Goal: Task Accomplishment & Management: Use online tool/utility

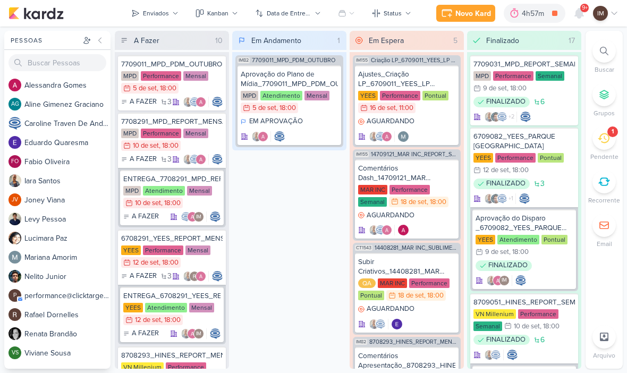
click at [468, 17] on div "Novo Kard" at bounding box center [473, 13] width 36 height 11
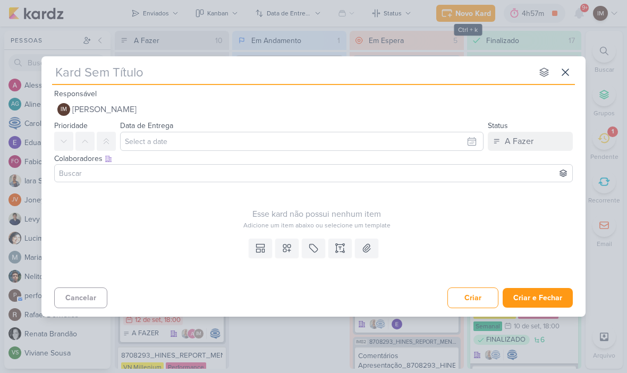
click at [561, 65] on button at bounding box center [565, 72] width 19 height 19
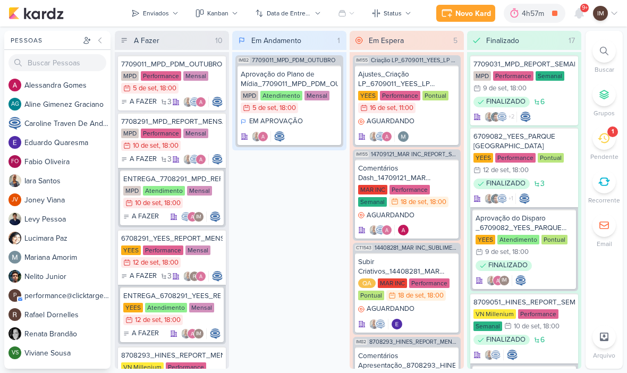
click at [609, 56] on div at bounding box center [604, 50] width 23 height 23
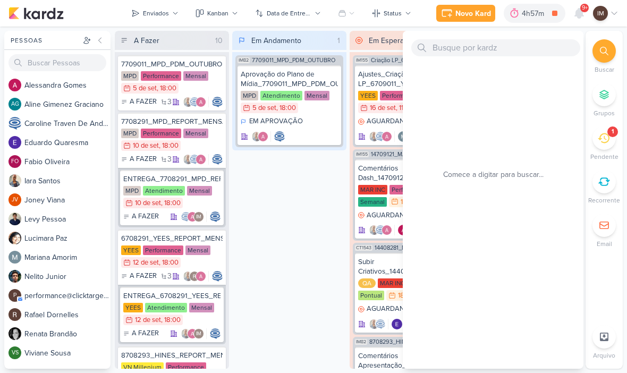
click at [514, 36] on div at bounding box center [493, 47] width 181 height 32
click at [507, 48] on input "text" at bounding box center [495, 47] width 169 height 17
click at [436, 48] on input "text" at bounding box center [495, 47] width 169 height 17
paste input "8709142_HINES_VN MILLENNIUM_CRIAÇÃO_LP"
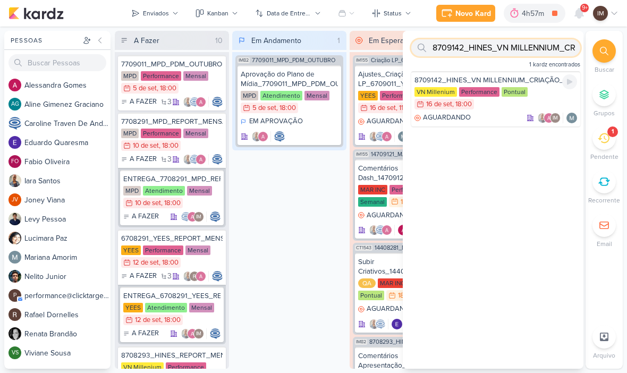
type input "8709142_HINES_VN MILLENNIUM_CRIAÇÃO_LP"
click at [500, 110] on div "VN Millenium Performance Pontual 16/9 [DATE] 18:00" at bounding box center [496, 98] width 163 height 23
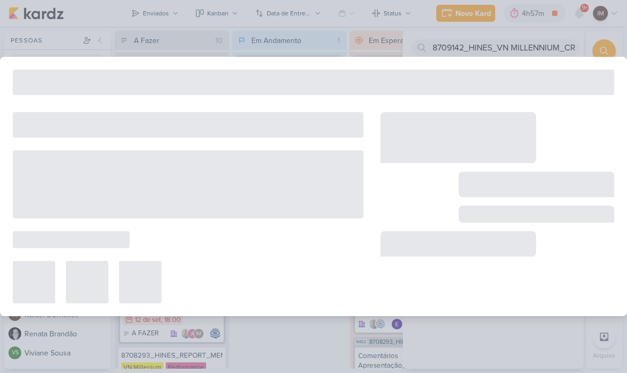
type input "8709142_HINES_VN MILLENNIUM_CRIAÇÃO_LP"
type input "[DATE] 18:00"
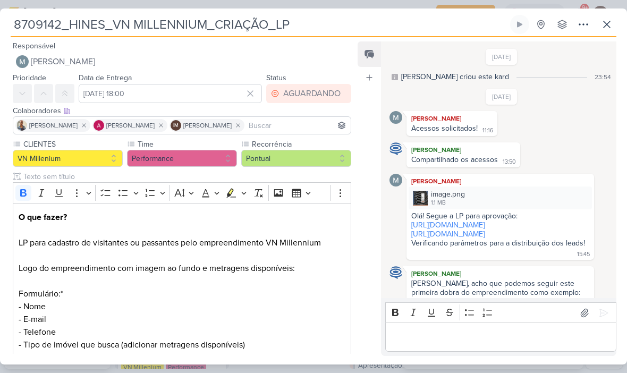
scroll to position [756, 0]
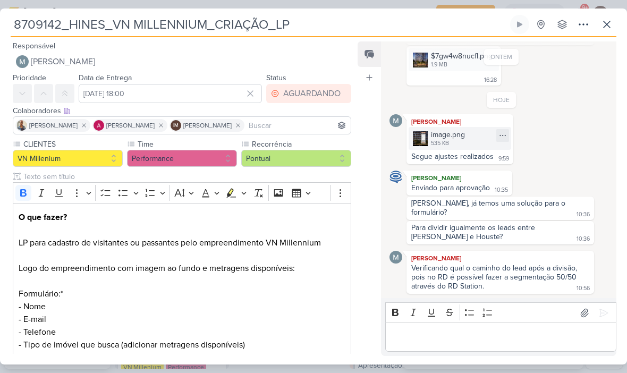
click at [455, 140] on div "image.png" at bounding box center [448, 134] width 34 height 11
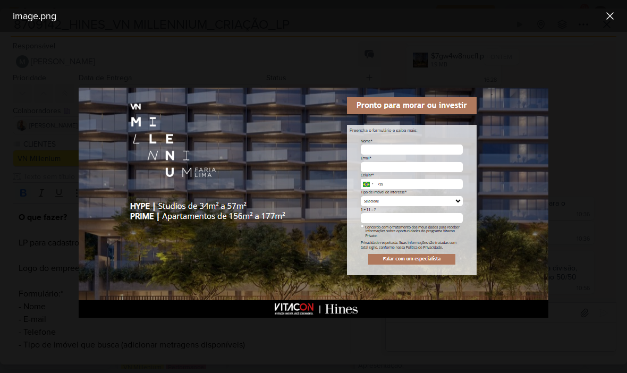
click at [504, 168] on img at bounding box center [314, 203] width 470 height 230
click at [610, 21] on icon at bounding box center [610, 16] width 13 height 13
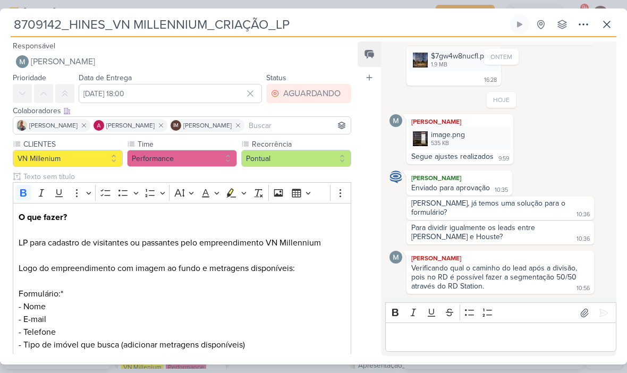
click at [607, 27] on icon at bounding box center [607, 24] width 13 height 13
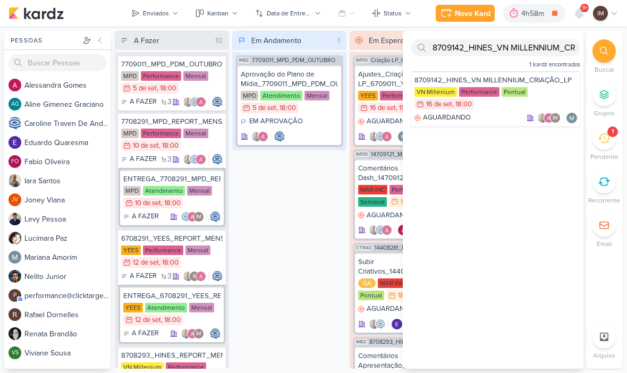
click at [301, 248] on div "Em Andamento 1 IM82 7709011_MPD_PDM_OUTUBRO Aprovação do Plano de Mídia_7709011…" at bounding box center [289, 200] width 114 height 338
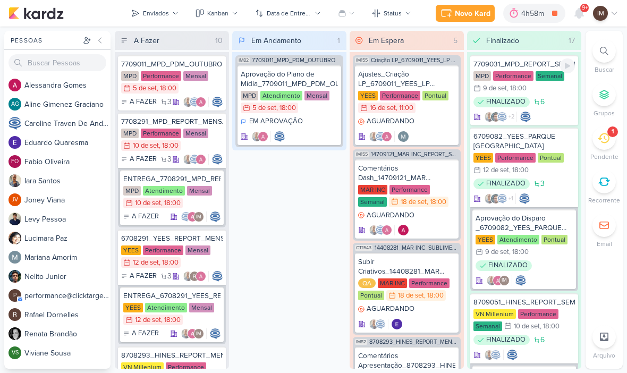
click at [556, 117] on div "FINALIZADO 6 +2" at bounding box center [525, 110] width 102 height 26
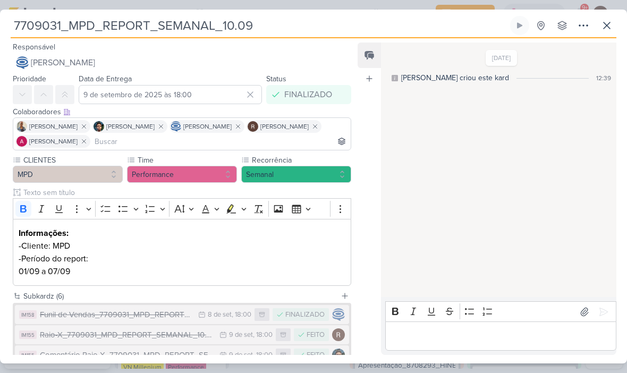
click at [611, 26] on icon at bounding box center [607, 25] width 13 height 13
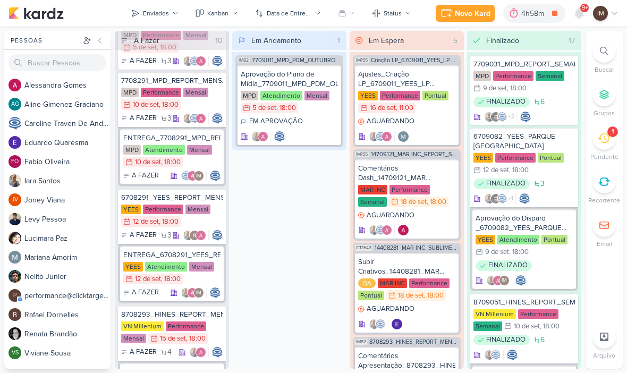
scroll to position [36, 0]
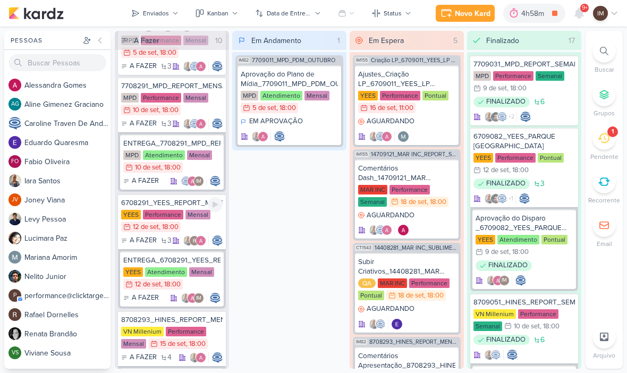
click at [208, 225] on div "YEES Performance Mensal 12/9 [DATE] 18:00" at bounding box center [172, 221] width 102 height 23
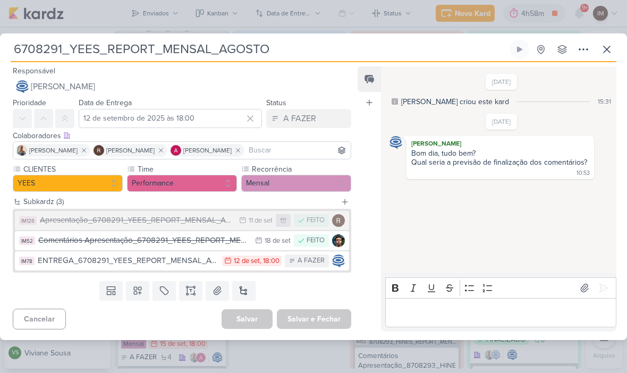
click at [604, 44] on icon at bounding box center [607, 49] width 13 height 13
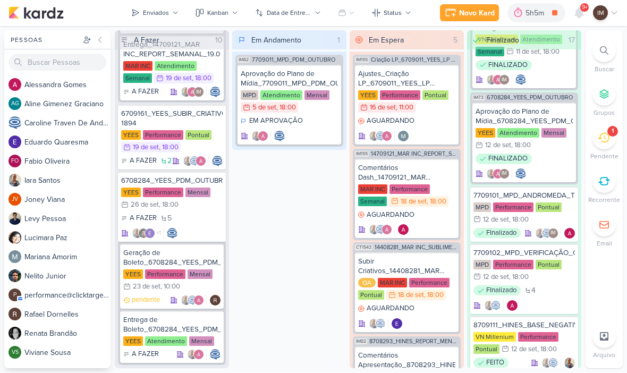
scroll to position [347, 0]
click at [613, 142] on div "1" at bounding box center [604, 137] width 23 height 23
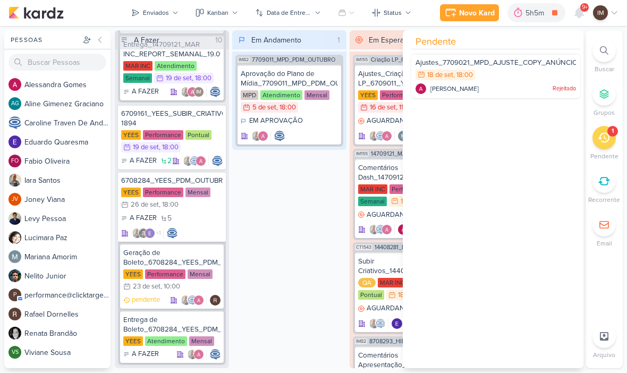
click at [609, 144] on div "1" at bounding box center [604, 137] width 23 height 23
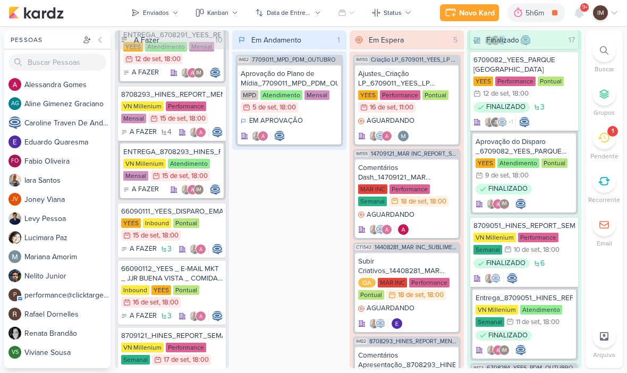
scroll to position [260, 0]
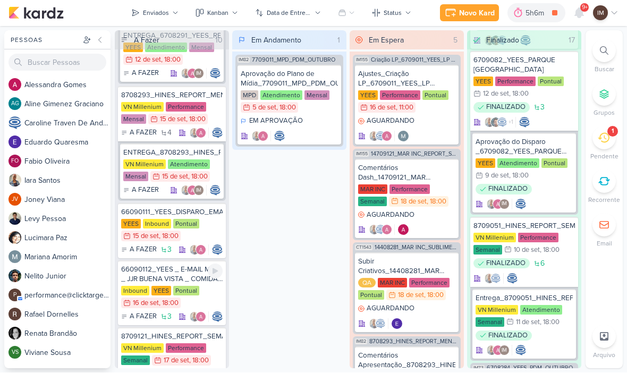
click at [148, 268] on div "66090112_YEES _ E-MAIL MKT _ JJR BUENA VISTA _ COMIDA DA BOTECO" at bounding box center [172, 274] width 102 height 19
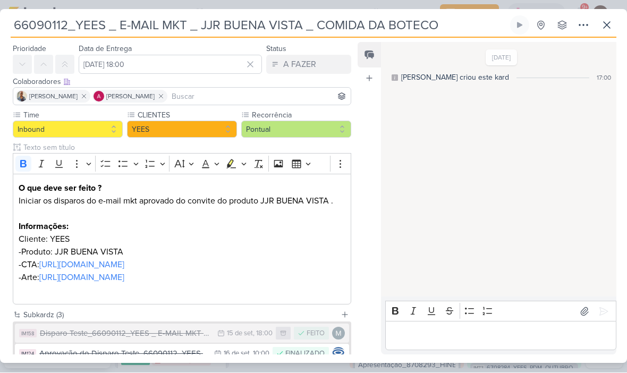
scroll to position [41, 0]
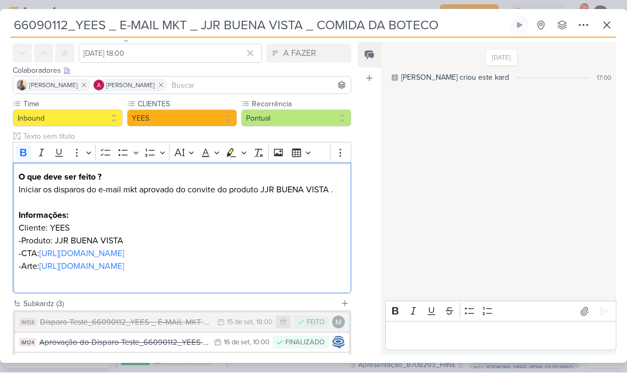
copy div "O que deve ser feito ? Iniciar os disparos do e-mail mkt aprovado do convite do…"
click at [609, 28] on icon at bounding box center [607, 25] width 13 height 13
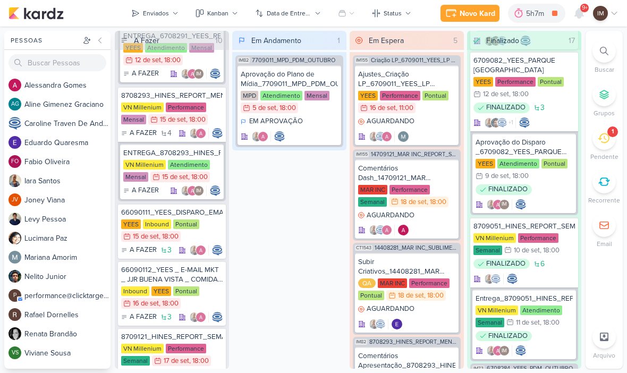
click at [612, 52] on div at bounding box center [604, 50] width 23 height 23
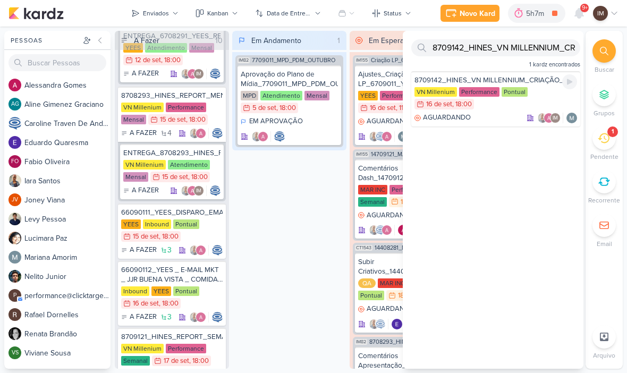
click at [505, 111] on div "8709142_HINES_VN MILLENNIUM_CRIAÇÃO_LP VN Millenium Performance Pontual 16/9 [D…" at bounding box center [495, 98] width 169 height 55
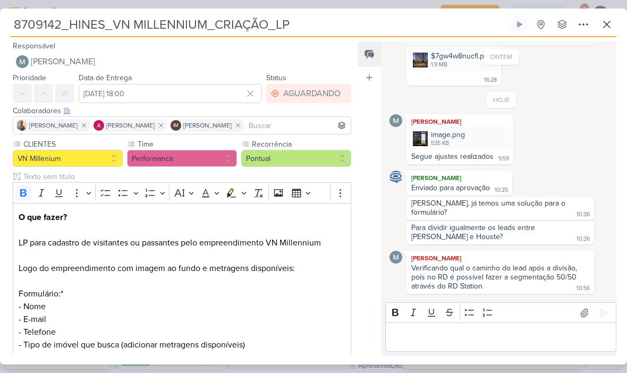
scroll to position [0, 0]
click at [30, 26] on input "8709142_HINES_VN MILLENNIUM_CRIAÇÃO_LP" at bounding box center [259, 24] width 497 height 19
click at [27, 27] on input "8709142_HINES_VN MILLENNIUM_CRIAÇÃO_LP" at bounding box center [259, 24] width 497 height 19
click at [44, 16] on input "8709142_HINES_VN MILLENNIUM_CRIAÇÃO_LP" at bounding box center [259, 24] width 497 height 19
click at [37, 22] on input "8709142_HINES_VN MILLENNIUM_CRIAÇÃO_LP" at bounding box center [259, 24] width 497 height 19
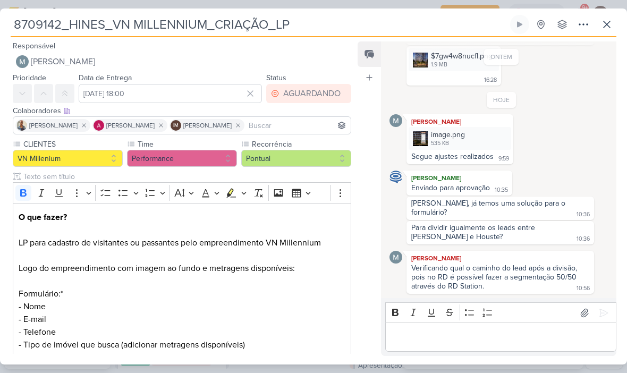
click at [614, 31] on button at bounding box center [606, 24] width 19 height 19
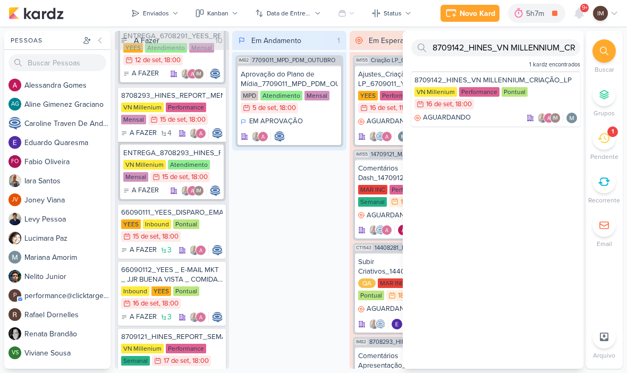
click at [475, 11] on div "Novo Kard" at bounding box center [478, 13] width 36 height 11
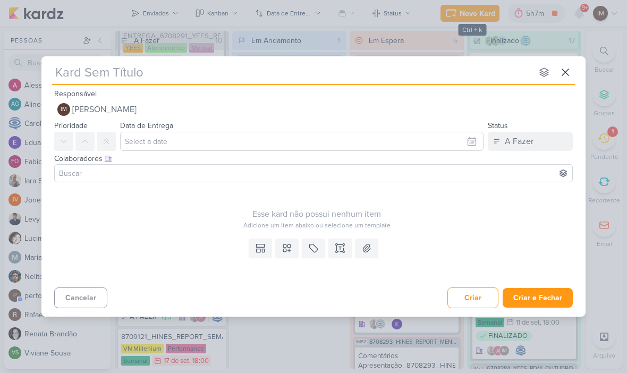
click at [73, 81] on input "text" at bounding box center [292, 72] width 480 height 19
click at [66, 72] on input "text" at bounding box center [292, 72] width 480 height 19
type input "8709142_HINES_VN MILLENNIUM_CRIAÇÃO_LP"
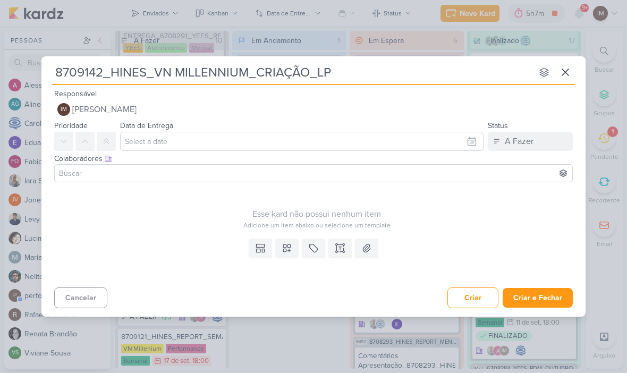
click at [58, 70] on input "8709142_HINES_VN MILLENNIUM_CRIAÇÃO_LP" at bounding box center [292, 72] width 480 height 19
type input "AJUSTES8709142_HINES_VN MILLENNIUM_CRIAÇÃO_LP"
type input "AJUSTES_8709142_HINES_VN MILLENNIUM_CRIAÇÃO_LP"
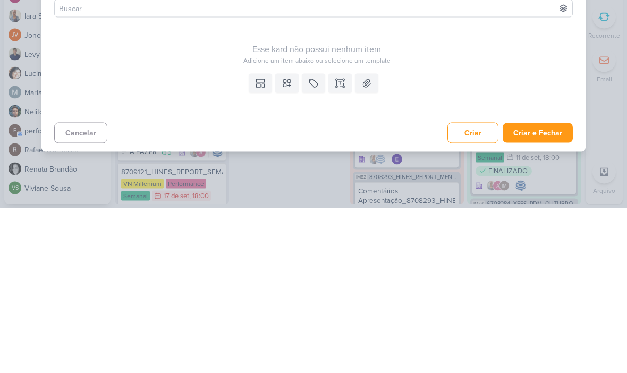
type input "AJUSTES_8709142_HINES_VN MILLENNIUM_CRIAÇÃO_LP"
click at [289, 243] on icon at bounding box center [287, 248] width 11 height 11
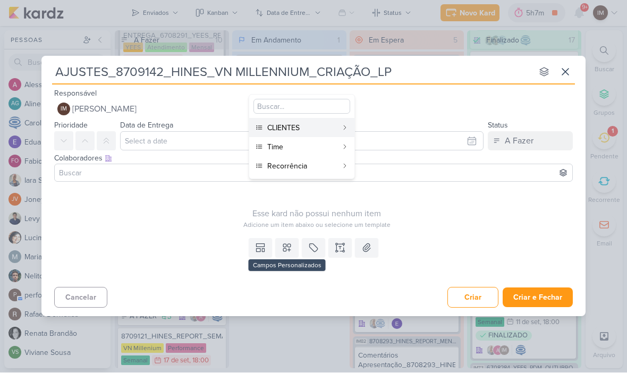
click at [330, 139] on button "Time" at bounding box center [301, 147] width 105 height 19
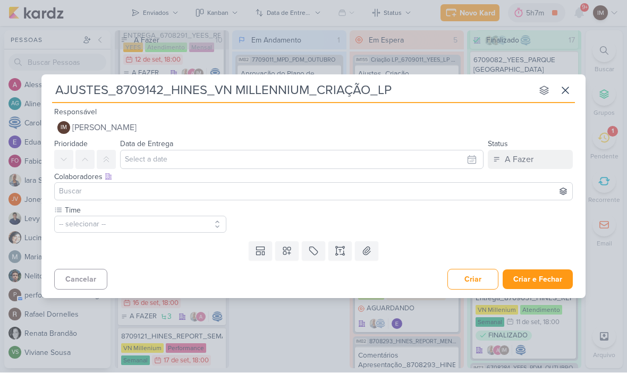
click at [109, 225] on button "-- selecionar --" at bounding box center [140, 224] width 172 height 17
click at [222, 209] on icon at bounding box center [220, 210] width 7 height 7
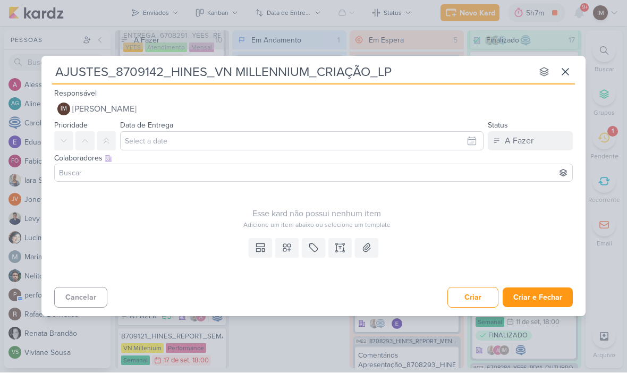
click at [289, 248] on icon at bounding box center [287, 248] width 11 height 11
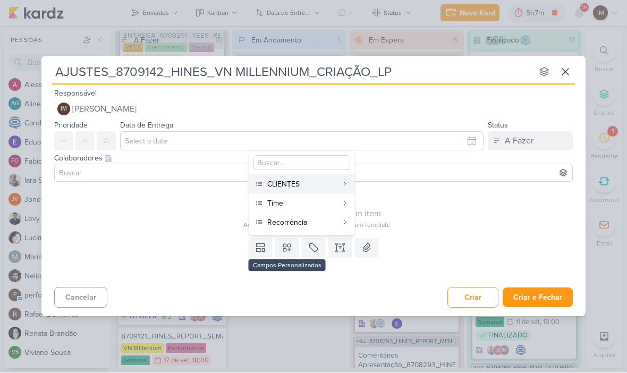
click at [334, 181] on div "CLIENTES" at bounding box center [302, 184] width 70 height 11
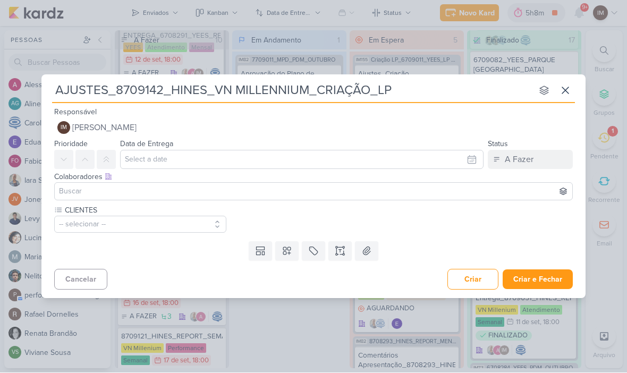
click at [287, 253] on icon at bounding box center [287, 251] width 11 height 11
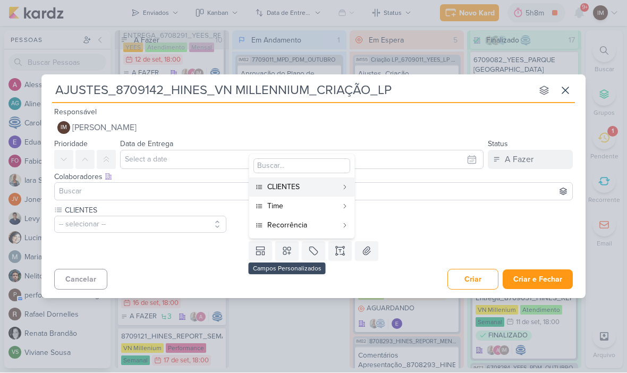
click at [302, 208] on div "Time" at bounding box center [302, 206] width 70 height 11
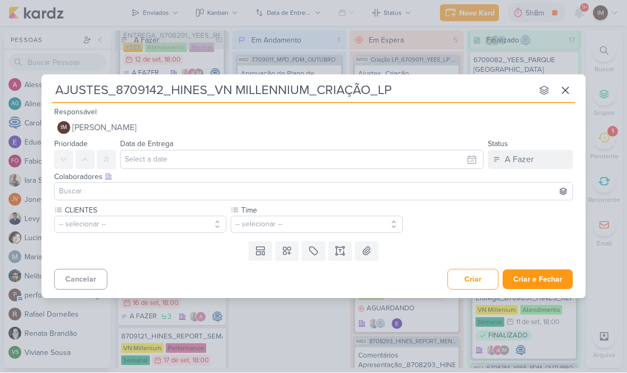
click at [285, 255] on icon at bounding box center [287, 251] width 11 height 11
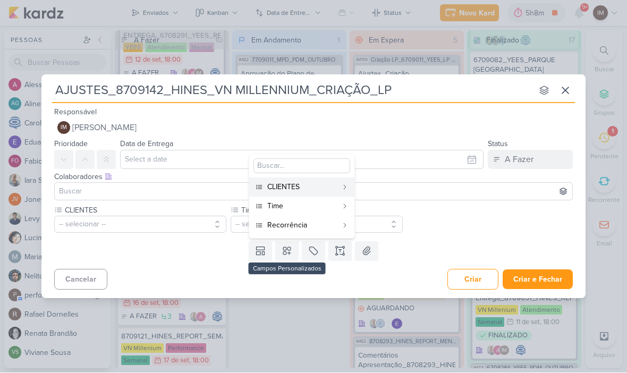
click at [306, 220] on div "Recorrência" at bounding box center [302, 225] width 70 height 11
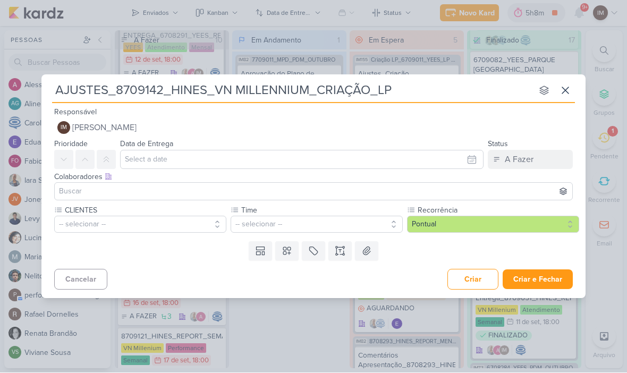
click at [98, 228] on button "-- selecionar --" at bounding box center [140, 224] width 172 height 17
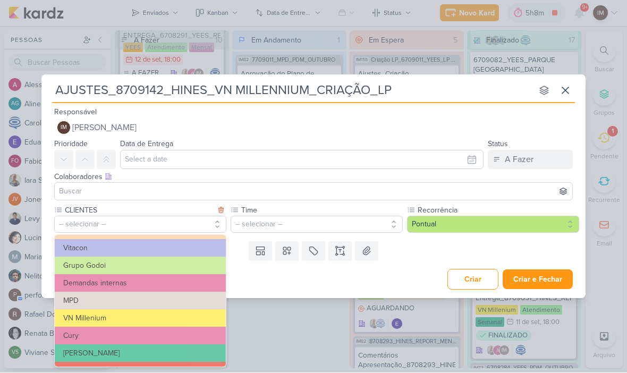
scroll to position [74, 0]
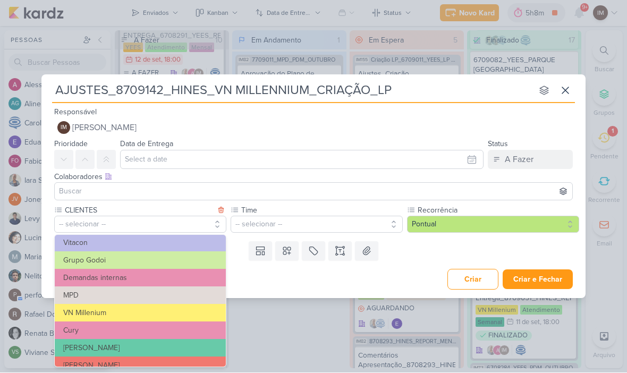
click at [88, 311] on button "VN Millenium" at bounding box center [140, 314] width 171 height 18
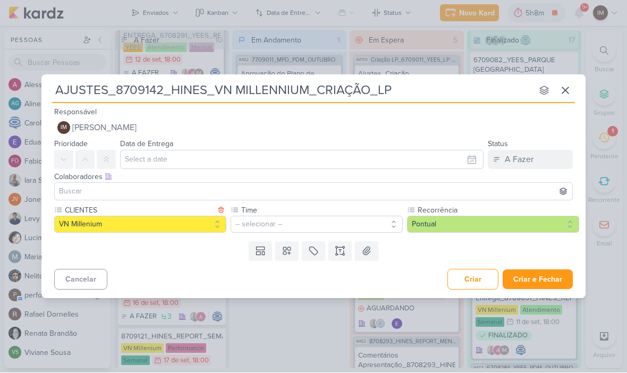
click at [329, 223] on button "-- selecionar --" at bounding box center [317, 224] width 172 height 17
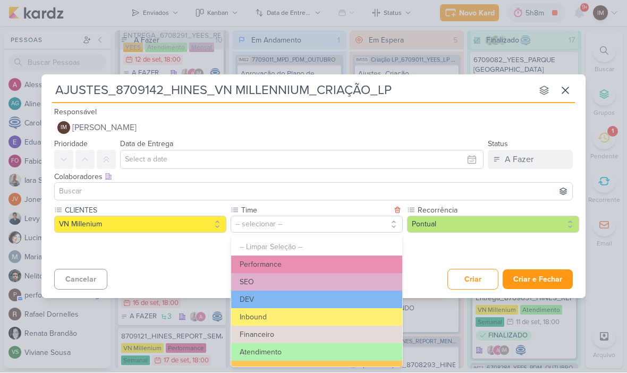
click at [342, 263] on button "Performance" at bounding box center [316, 265] width 171 height 18
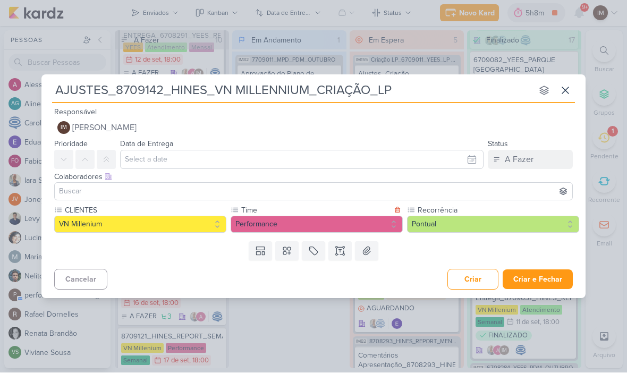
click at [345, 257] on button at bounding box center [339, 251] width 23 height 19
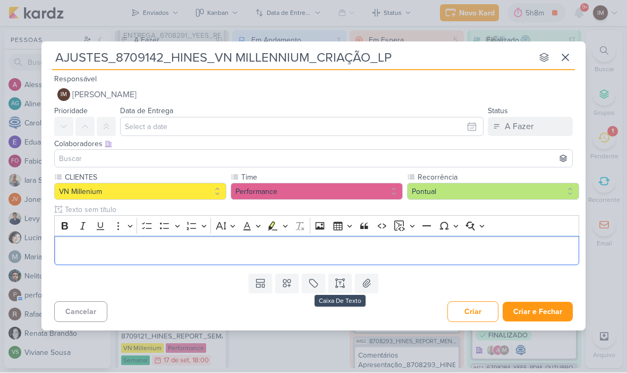
click at [75, 252] on p "Editor editing area: main" at bounding box center [317, 250] width 514 height 13
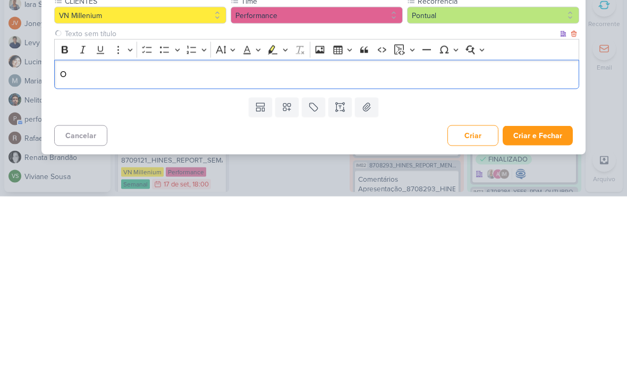
click at [37, 80] on div "AJUSTES_8709142_HINES_VN MILLENNIUM_CRIAÇÃO_LP nenhum grupo disponível esc Resp…" at bounding box center [313, 186] width 627 height 373
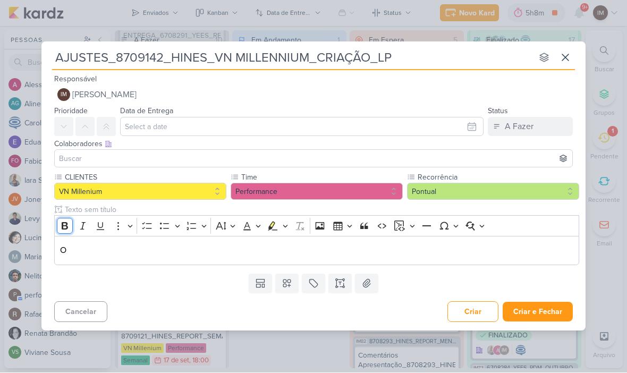
click at [65, 229] on icon "Editor toolbar" at bounding box center [65, 226] width 6 height 7
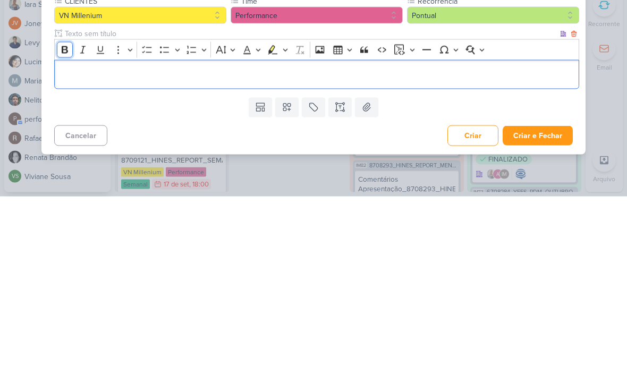
click at [68, 221] on icon "Editor toolbar" at bounding box center [65, 226] width 11 height 11
click at [62, 223] on icon "Editor toolbar" at bounding box center [65, 226] width 6 height 7
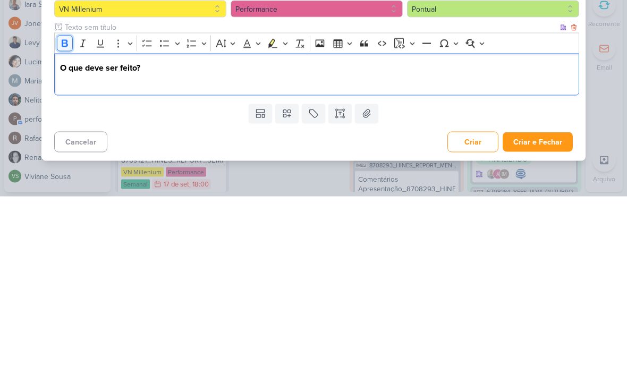
click at [64, 215] on icon "Editor toolbar" at bounding box center [65, 220] width 11 height 11
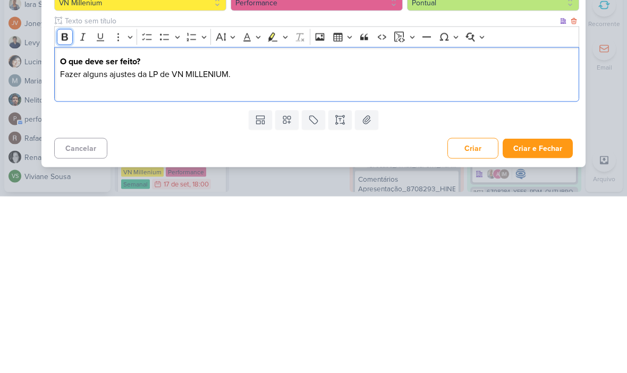
click at [57, 214] on button "Bold" at bounding box center [65, 214] width 16 height 16
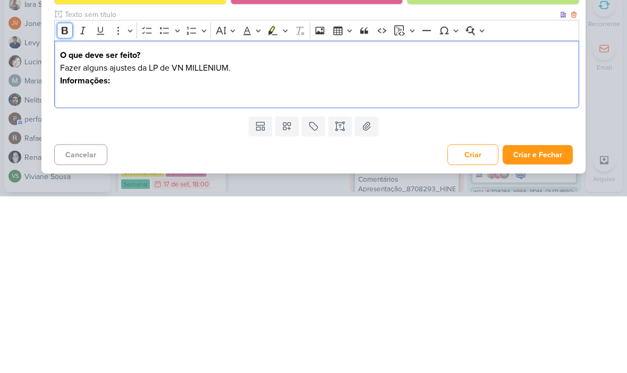
click at [62, 212] on icon "Editor toolbar" at bounding box center [65, 207] width 11 height 11
click at [63, 207] on icon "Editor toolbar" at bounding box center [65, 207] width 6 height 7
click at [65, 214] on button "Bold" at bounding box center [65, 207] width 16 height 16
click at [180, 241] on p "Fazer alguns ajustes da LP de VN MILLENIUM." at bounding box center [317, 244] width 514 height 13
click at [180, 242] on p "Fazer alguns ajustes da LP de VN MILLENIUM." at bounding box center [317, 244] width 514 height 13
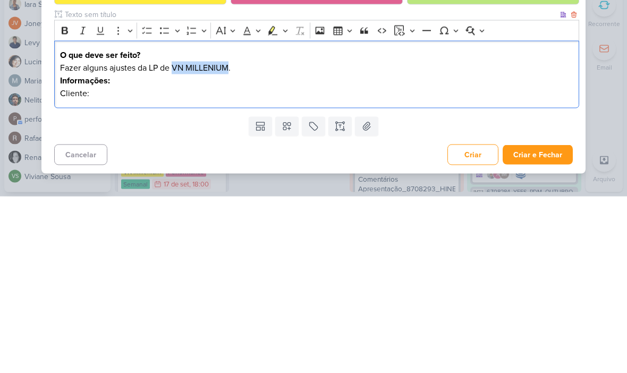
copy p "VN MILLENIUM"
click at [108, 272] on p "Cliente:" at bounding box center [317, 270] width 514 height 13
click at [120, 270] on p "Cliente: Hines/" at bounding box center [317, 270] width 514 height 13
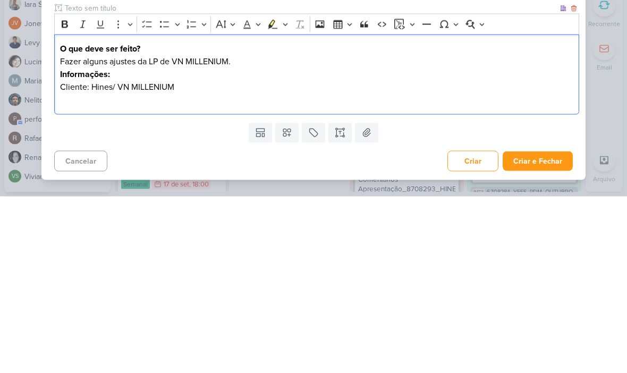
click at [65, 270] on p "Editor editing area: main" at bounding box center [317, 276] width 514 height 13
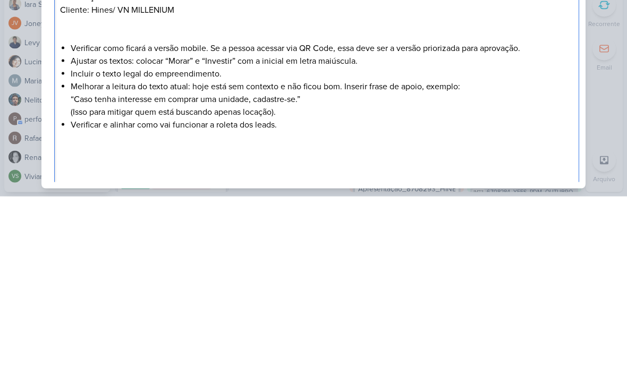
scroll to position [53, 0]
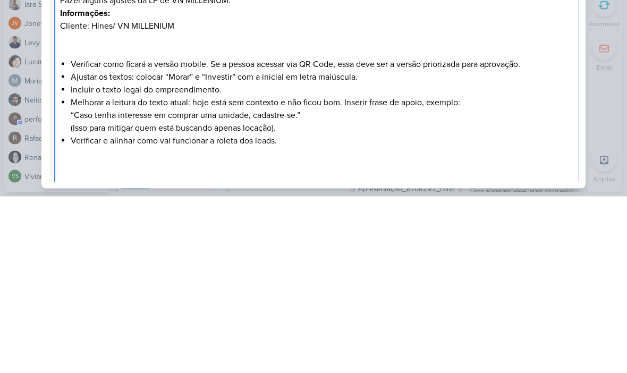
click at [97, 209] on p "Editor editing area: main" at bounding box center [317, 222] width 514 height 26
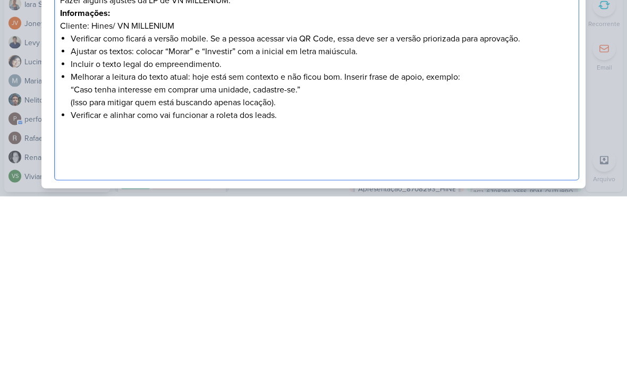
click at [206, 209] on li "Verificar como ficará a versão mobile. Se a pessoa acessar via QR Code, essa de…" at bounding box center [322, 215] width 503 height 13
click at [208, 209] on li "Verificar como ficará a versão mobile. Se a pessoa acessar via QR Code, essa de…" at bounding box center [322, 215] width 503 height 13
click at [188, 209] on li "Verificar como ficará a versão mobile: Se a pessoa acessar via QR Code, essa de…" at bounding box center [322, 215] width 503 height 13
click at [190, 209] on li "Verificar como ficará a versão mobile: Se a pessoa acessar via QR Code, essa de…" at bounding box center [322, 215] width 503 height 13
click at [125, 248] on span "Melhorar a leitura do texto atual: hoje está sem contexto e não ficou bom. Inse…" at bounding box center [266, 253] width 390 height 11
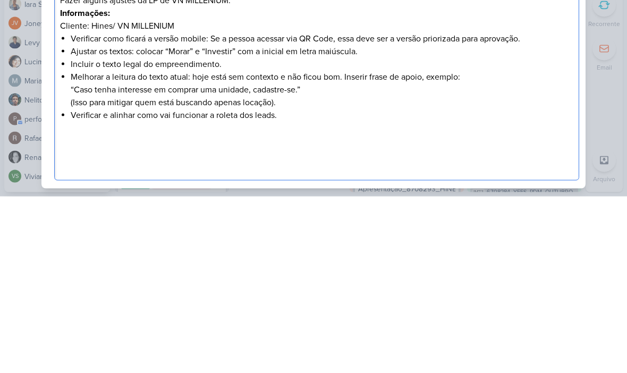
click at [125, 222] on li "Ajustar os textos: colocar “Morar” e “Investir” com a inicial em letra maiúscul…" at bounding box center [322, 228] width 503 height 13
click at [124, 222] on li "Ajustar os textos: colocar “Morar” e “Investir” com a inicial em letra maiúscul…" at bounding box center [322, 228] width 503 height 13
click at [315, 247] on li "Melhorar a leitura do texto atual: hoje está sem contexto e não ficou bom. Inse…" at bounding box center [322, 266] width 503 height 38
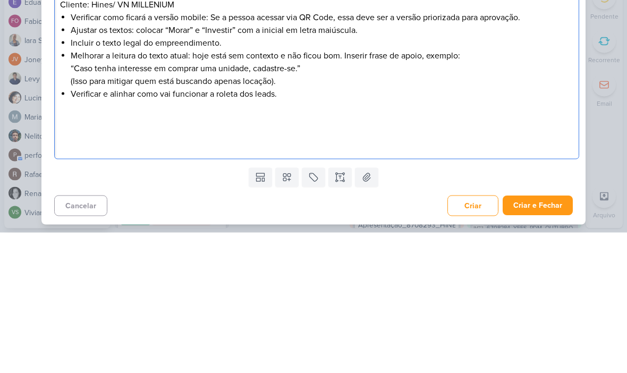
scroll to position [110, 0]
click at [82, 191] on span "Melhorar a leitura do texto atual: hoje está sem contexto e não ficou bom. Inse…" at bounding box center [266, 196] width 390 height 11
click at [83, 191] on span "Melhorar a leitura do texto atual: hoje está sem contexto e não ficou bom. Inse…" at bounding box center [266, 196] width 390 height 11
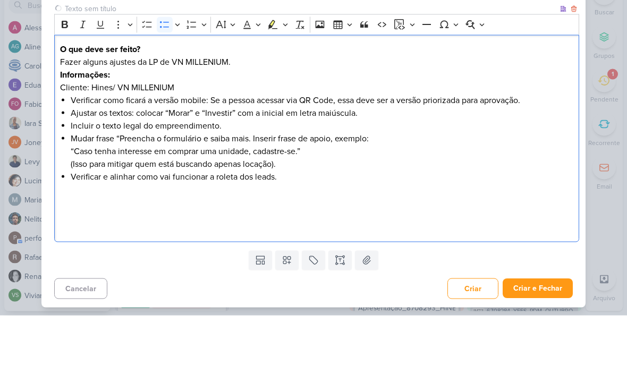
click at [265, 191] on span "Mudar frase “Preencha o formulário e saiba mais. Inserir frase de apoio, exempl…" at bounding box center [220, 196] width 298 height 11
click at [254, 191] on span "Mudar frase “Preencha o formulário e saiba mais. Inserir frase de apoio, exempl…" at bounding box center [220, 196] width 298 height 11
click at [274, 191] on span "Mudar frase “Preencha o formulário e saiba mais e [PERSON_NAME] frase de apoio,…" at bounding box center [243, 196] width 344 height 11
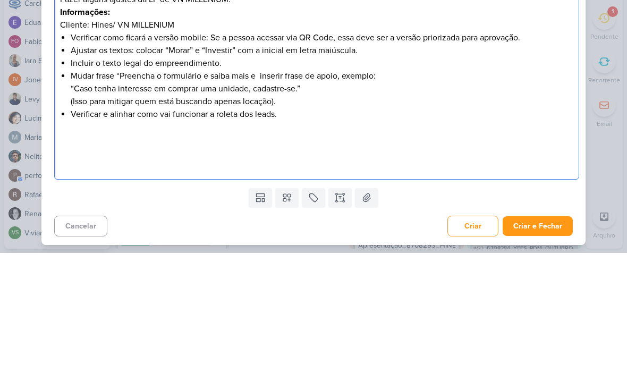
click at [265, 191] on span "Mudar frase “Preencha o formulário e saiba mais e inserir frase de apoio, exemp…" at bounding box center [223, 196] width 305 height 11
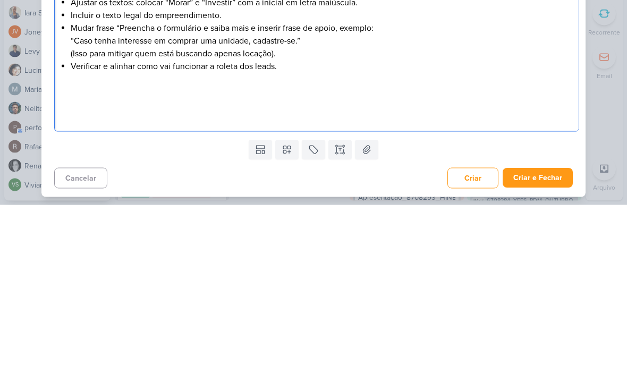
click at [83, 266] on p "Editor editing area: main" at bounding box center [317, 279] width 514 height 26
click at [66, 127] on div "O que deve ser feito? Fazer alguns ajustes da LP de VN MILLENIUM. Informações: …" at bounding box center [316, 196] width 525 height 208
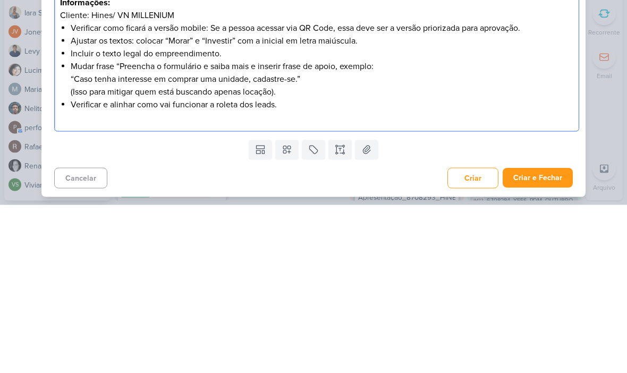
scroll to position [72, 0]
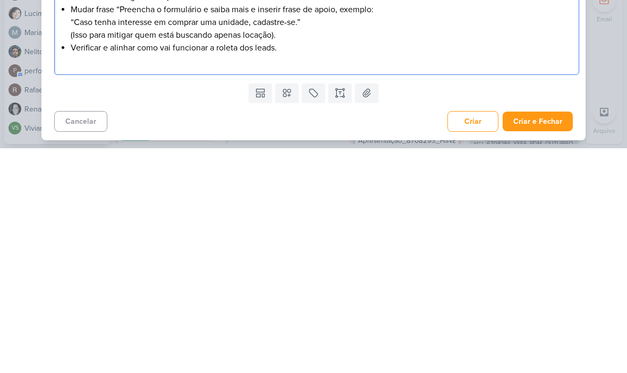
click at [554, 336] on button "Criar e Fechar" at bounding box center [538, 346] width 70 height 20
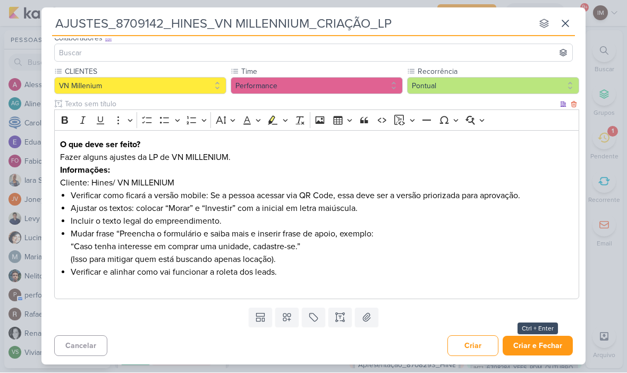
scroll to position [71, 0]
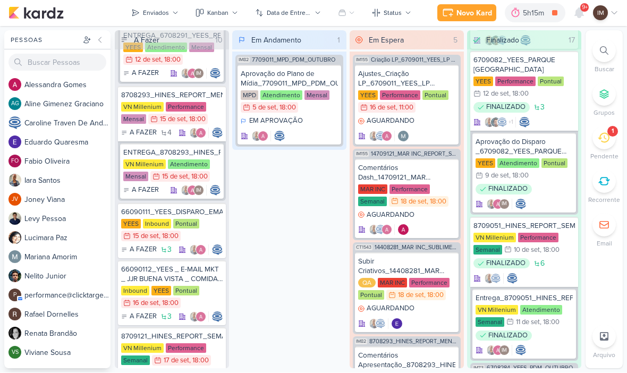
click at [162, 19] on button "Enviados" at bounding box center [155, 13] width 60 height 17
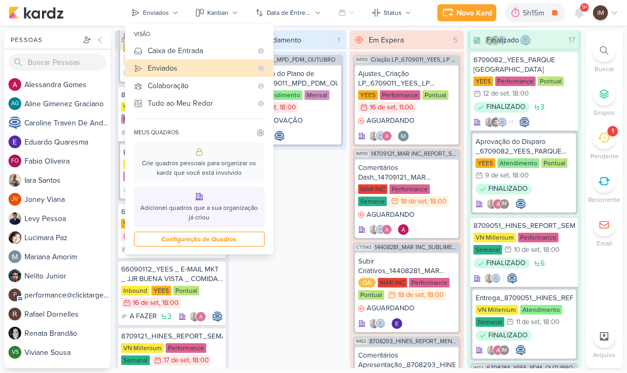
click at [221, 55] on div "Caixa de Entrada" at bounding box center [200, 51] width 104 height 11
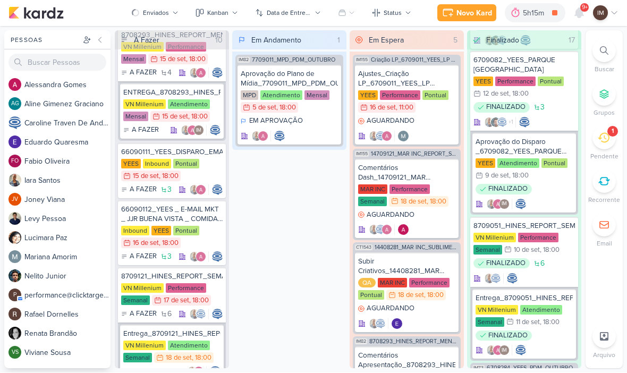
scroll to position [320, 0]
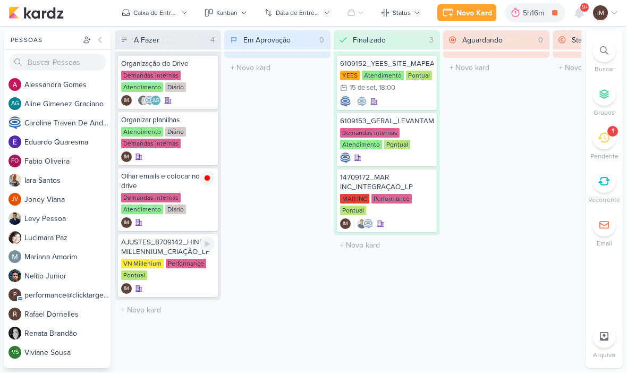
click at [166, 271] on div "VN Millenium Performance Pontual" at bounding box center [168, 270] width 94 height 22
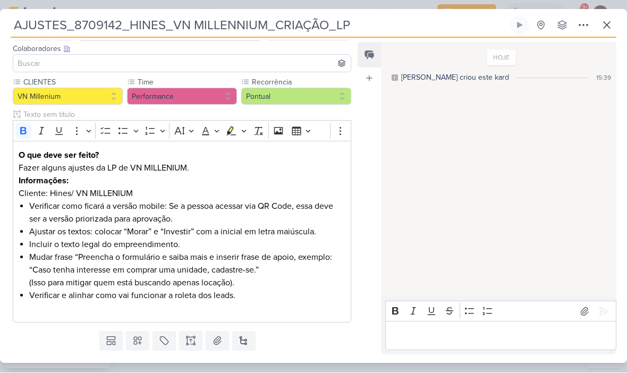
scroll to position [71, 0]
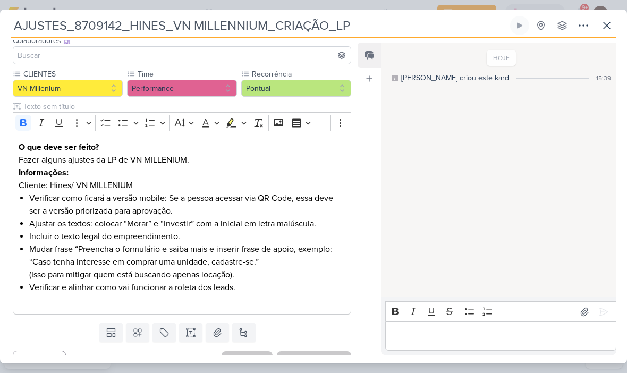
click at [593, 22] on button at bounding box center [583, 25] width 19 height 19
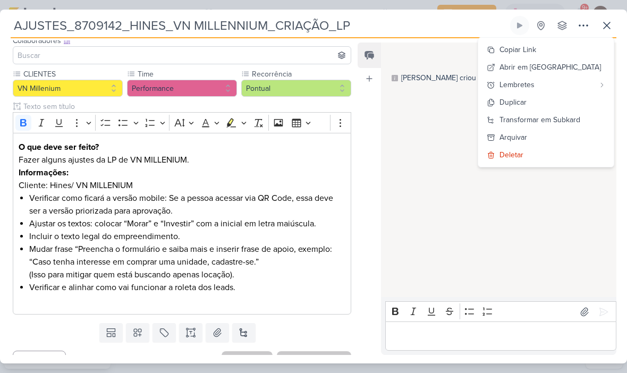
click at [609, 26] on icon at bounding box center [607, 25] width 13 height 13
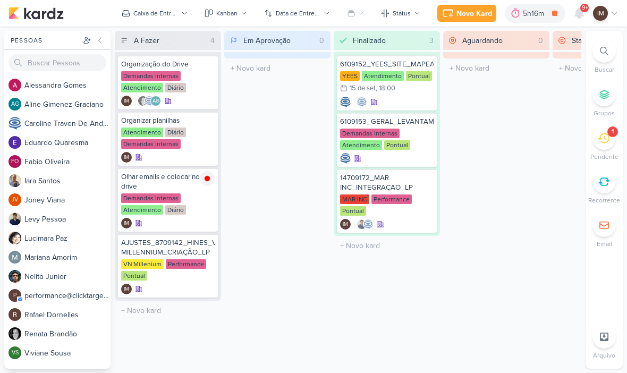
click at [600, 54] on div at bounding box center [604, 50] width 23 height 23
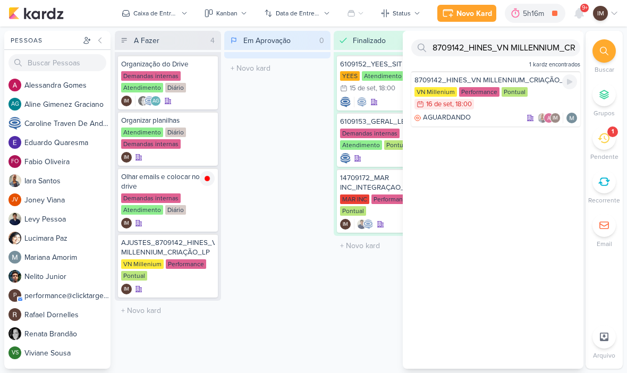
click at [507, 111] on div "8709142_HINES_VN MILLENNIUM_CRIAÇÃO_LP VN Millenium Performance Pontual 16/9 [D…" at bounding box center [495, 98] width 169 height 55
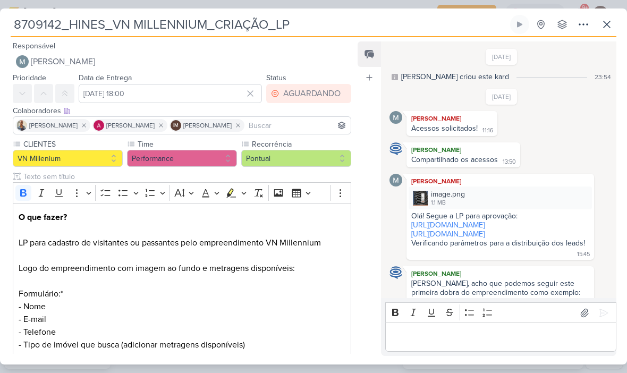
scroll to position [756, 0]
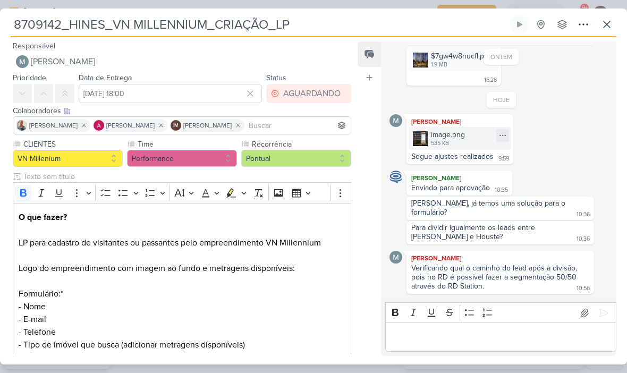
click at [499, 140] on icon at bounding box center [503, 135] width 9 height 9
click at [478, 182] on button "Baixar" at bounding box center [466, 179] width 86 height 15
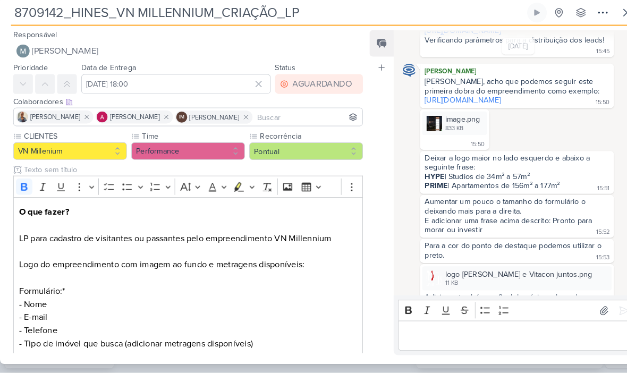
scroll to position [196, 0]
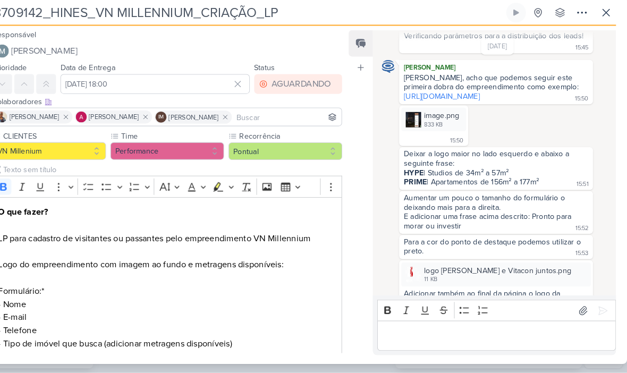
click at [597, 15] on button at bounding box center [606, 24] width 19 height 19
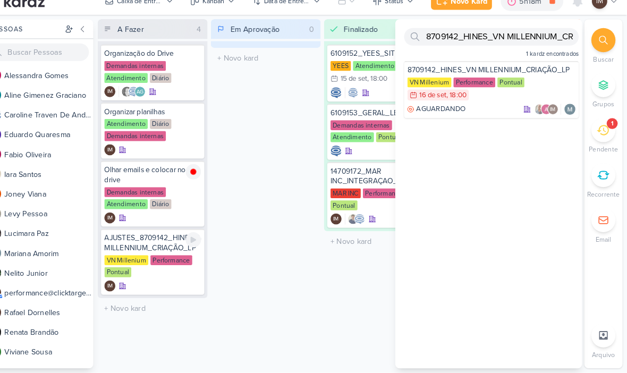
click at [148, 284] on div "IM" at bounding box center [168, 289] width 94 height 11
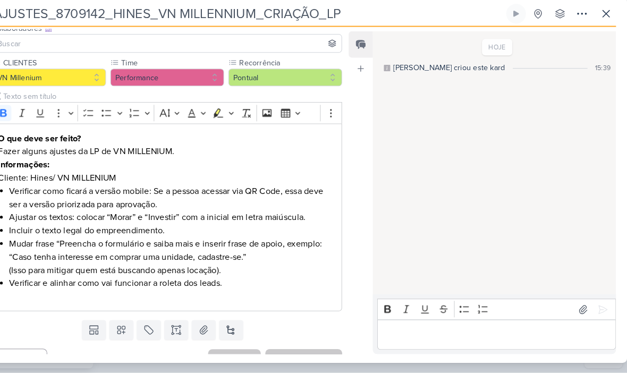
scroll to position [76, 0]
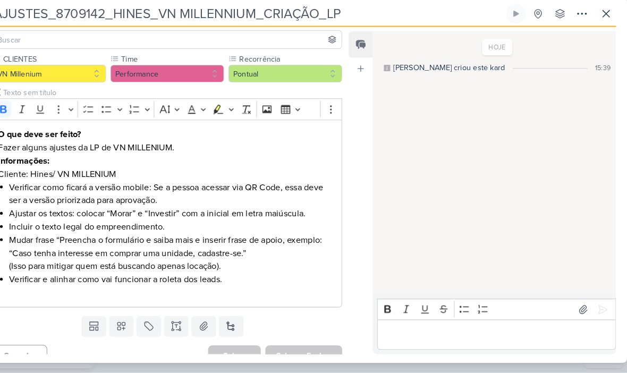
click at [226, 276] on li "Verificar e alinhar como vai funcionar a roleta dos leads." at bounding box center [187, 282] width 316 height 13
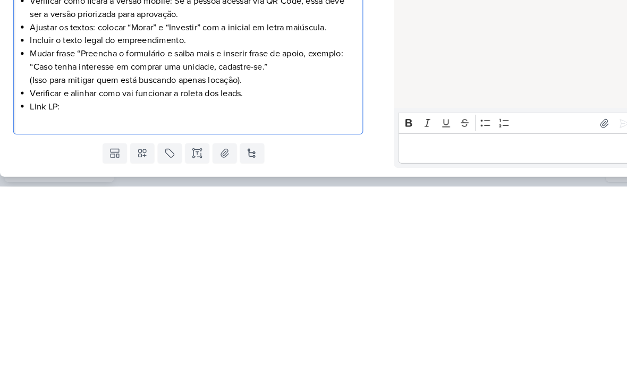
click at [71, 289] on li "Link LP:" at bounding box center [187, 295] width 316 height 13
click at [64, 289] on li "Link LP:" at bounding box center [187, 295] width 316 height 13
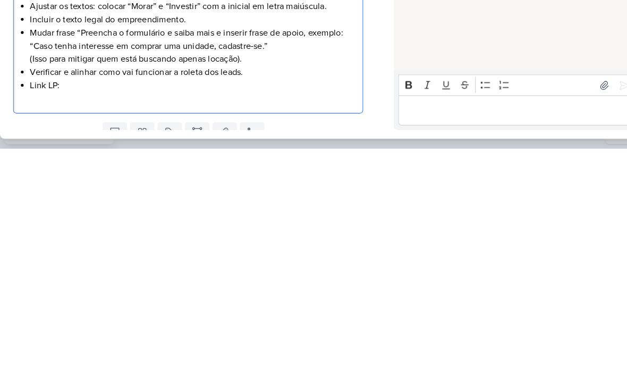
scroll to position [62, 0]
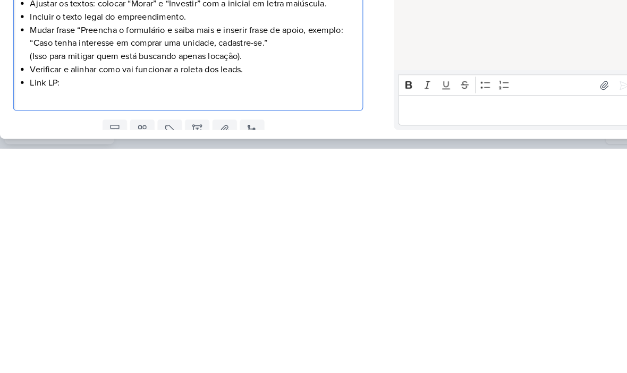
click at [74, 303] on li "Link LP:" at bounding box center [187, 309] width 316 height 13
click at [351, 142] on div "O que deve ser feito? Fazer alguns ajustes da LP de VN MILLENIUM. Informações: …" at bounding box center [182, 239] width 339 height 195
click at [362, 104] on div "Feed Atrelar email Solte o email para atrelar ao kard" at bounding box center [369, 199] width 23 height 313
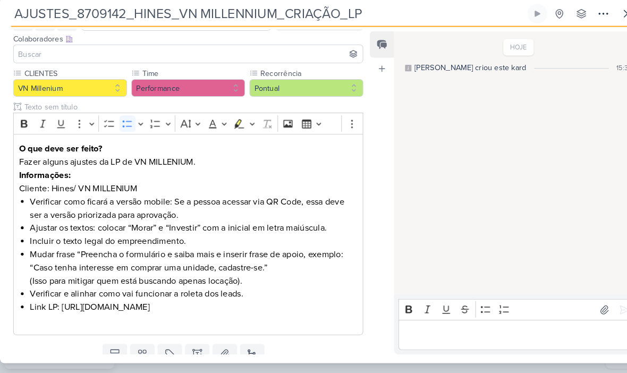
click at [32, 333] on div "O que deve ser feito? Fazer alguns ajustes da LP de VN MILLENIUM. Informações: …" at bounding box center [182, 239] width 339 height 195
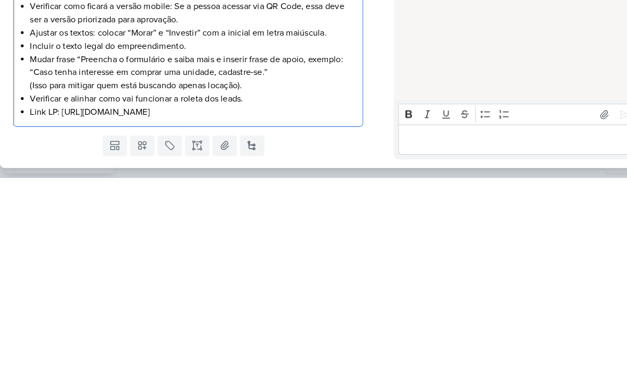
click at [370, 99] on div "Feed Atrelar email Solte o email para atrelar ao kard" at bounding box center [369, 199] width 23 height 313
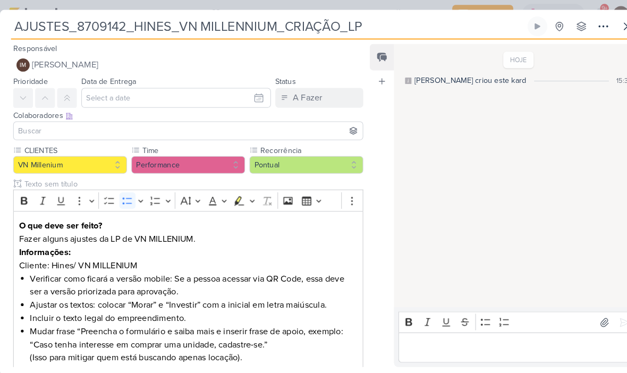
scroll to position [0, 0]
click at [210, 88] on input "text" at bounding box center [170, 94] width 183 height 19
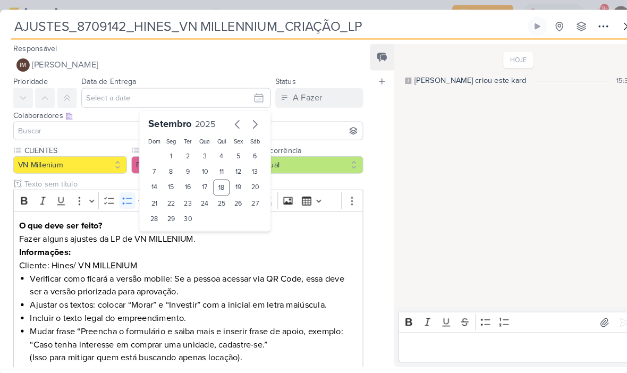
click at [228, 180] on div "19" at bounding box center [230, 181] width 16 height 16
click at [159, 204] on div "22" at bounding box center [165, 196] width 16 height 15
type input "22 de setembro de 2025 às 23:59"
click at [171, 233] on select "00 01 02 03 04 05 06 07 08 09 10 11 12 13 14 15 16 17 18 19 20 21 22 23" at bounding box center [165, 229] width 15 height 13
select select "18"
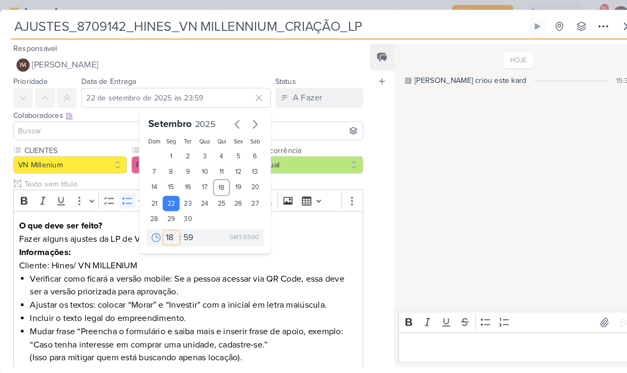
type input "22 de setembro de 2025 às 18:59"
click at [184, 232] on select "00 05 10 15 20 25 30 35 40 45 50 55 59" at bounding box center [182, 229] width 15 height 13
select select "0"
type input "22 de setembro de 2025 às 18:00"
click at [379, 130] on div "Feed Atrelar email Solte o email para atrelar ao kard" at bounding box center [369, 199] width 23 height 313
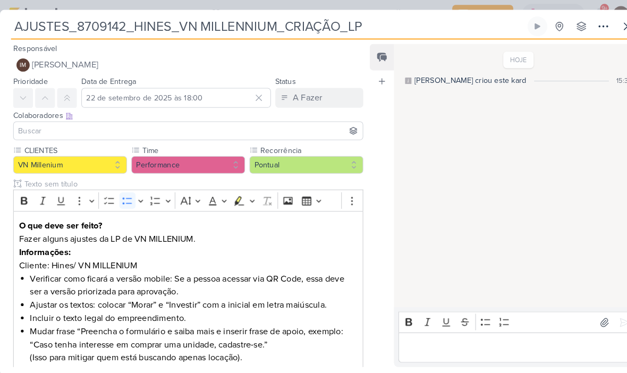
click at [201, 58] on button "IM [PERSON_NAME]" at bounding box center [182, 62] width 339 height 19
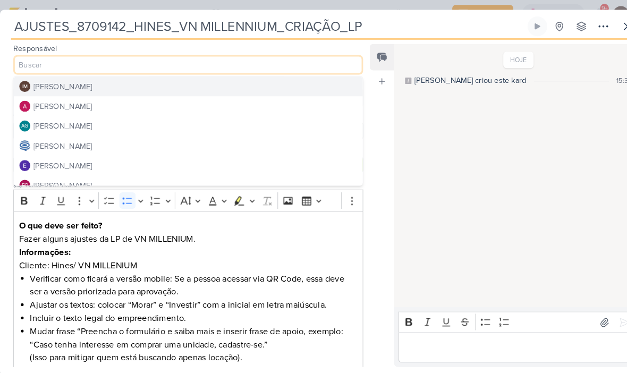
click at [173, 95] on button "[PERSON_NAME]" at bounding box center [181, 102] width 337 height 19
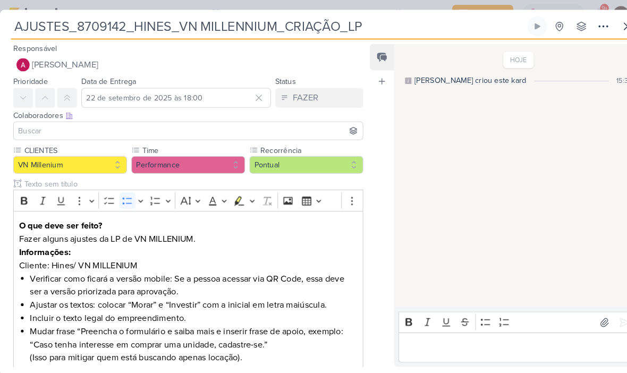
click at [59, 123] on input at bounding box center [181, 126] width 333 height 13
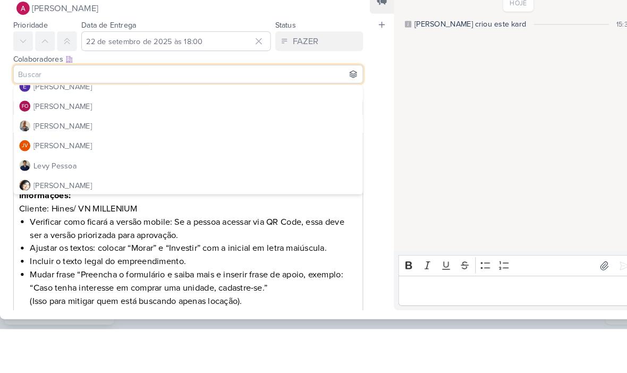
scroll to position [87, 0]
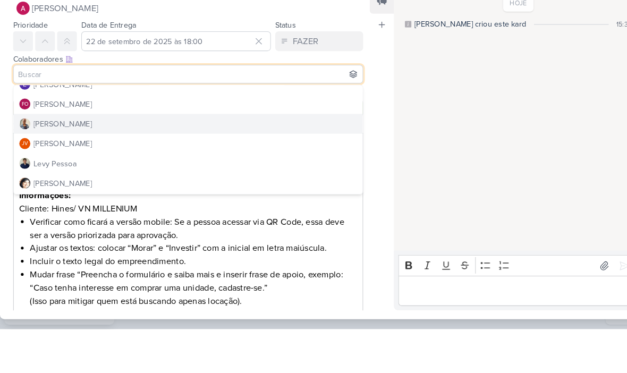
click at [47, 169] on div "[PERSON_NAME]" at bounding box center [60, 174] width 56 height 11
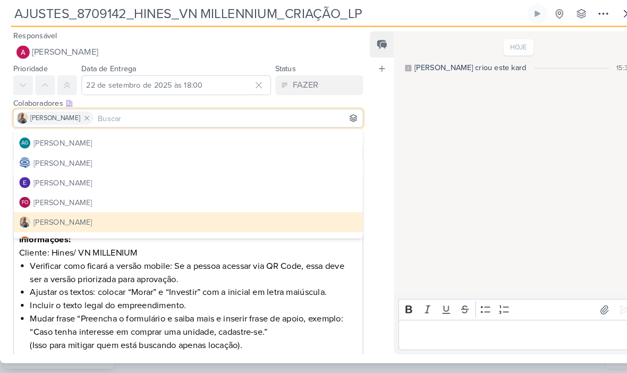
scroll to position [33, 0]
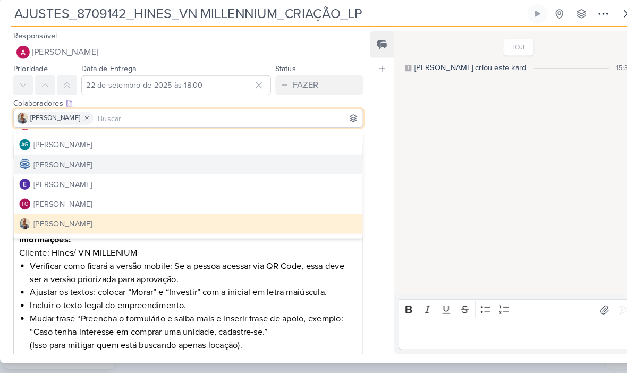
click at [49, 166] on div "[PERSON_NAME]" at bounding box center [60, 171] width 56 height 11
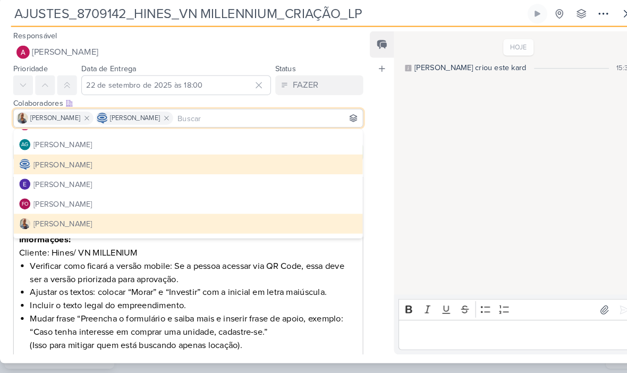
click at [580, 19] on icon at bounding box center [583, 25] width 13 height 13
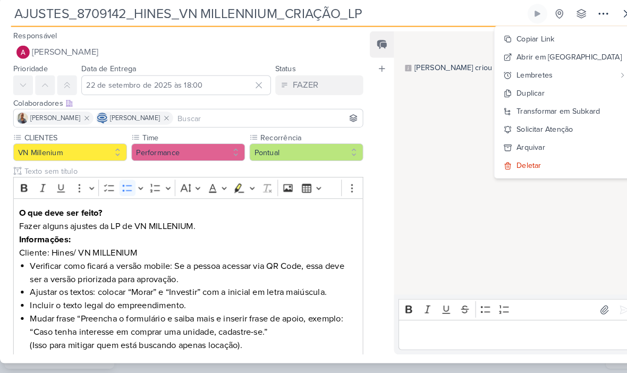
click at [558, 114] on div "Transformar em Subkard" at bounding box center [540, 119] width 81 height 11
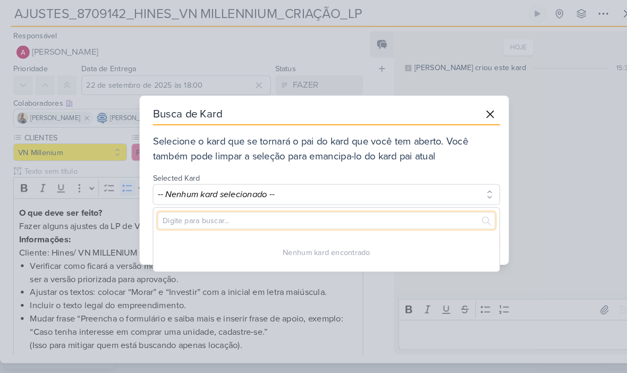
click at [389, 217] on input "text" at bounding box center [316, 225] width 326 height 16
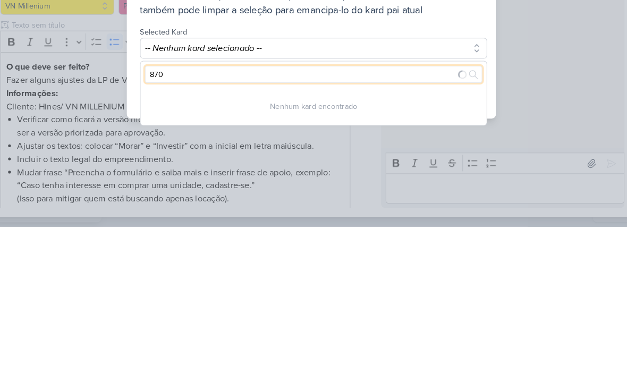
type input "8709"
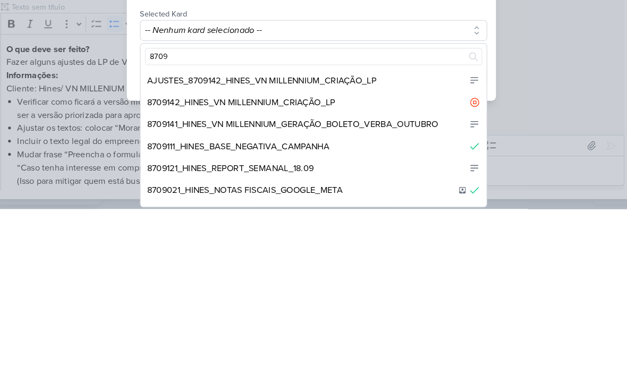
click at [378, 259] on div "8709142_HINES_VN MILLENNIUM_CRIAÇÃO_LP" at bounding box center [315, 269] width 335 height 21
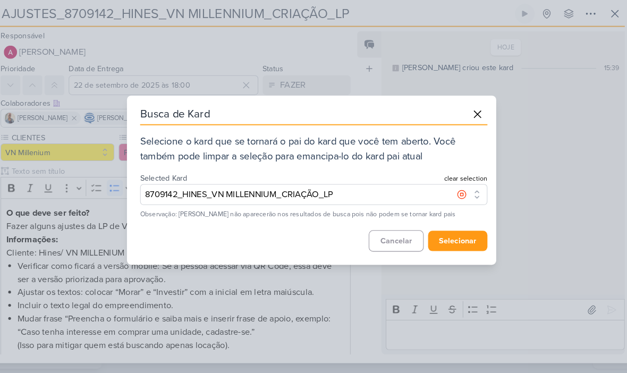
click at [446, 235] on button "selecionar" at bounding box center [454, 245] width 57 height 20
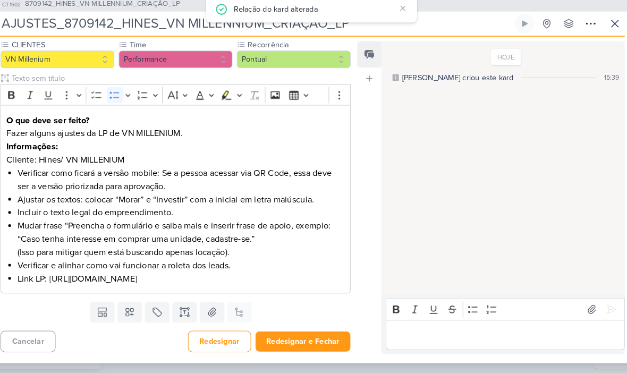
click at [294, 333] on button "Redesignar e Fechar" at bounding box center [305, 343] width 92 height 20
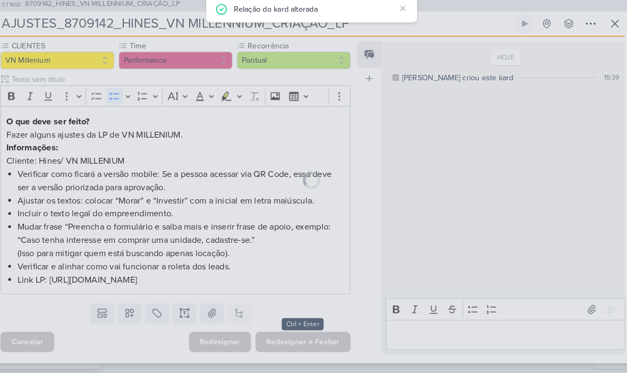
scroll to position [111, 0]
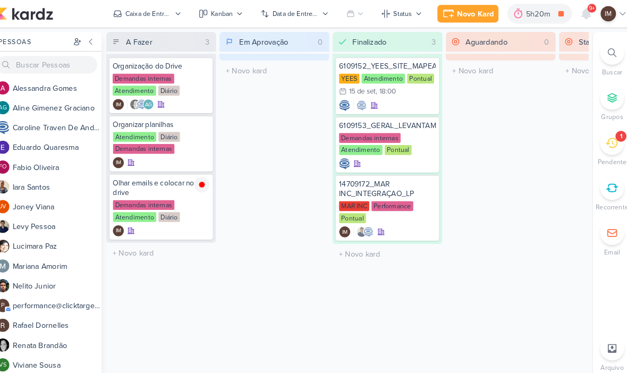
click at [575, 14] on icon at bounding box center [579, 14] width 9 height 10
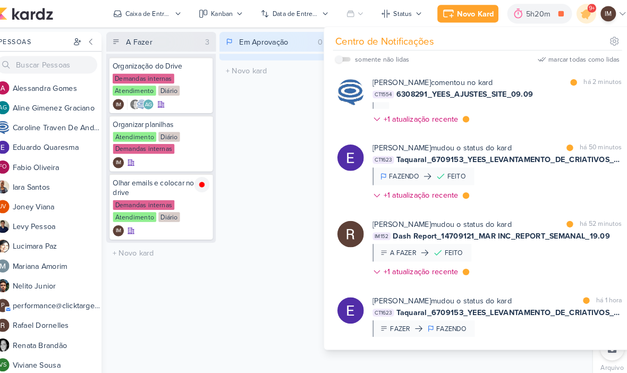
scroll to position [0, 0]
click at [142, 10] on div "Caixa de Entrada" at bounding box center [155, 14] width 45 height 10
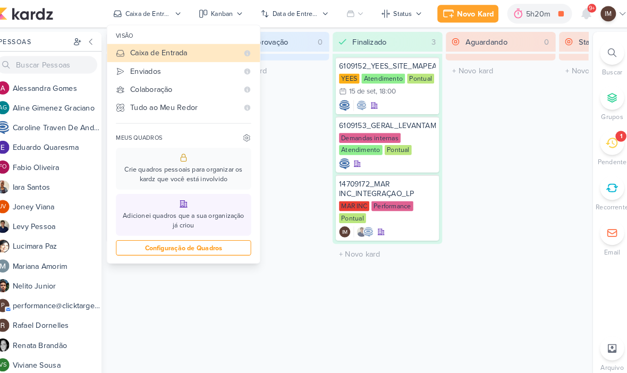
click at [124, 69] on button "Enviados" at bounding box center [190, 69] width 148 height 18
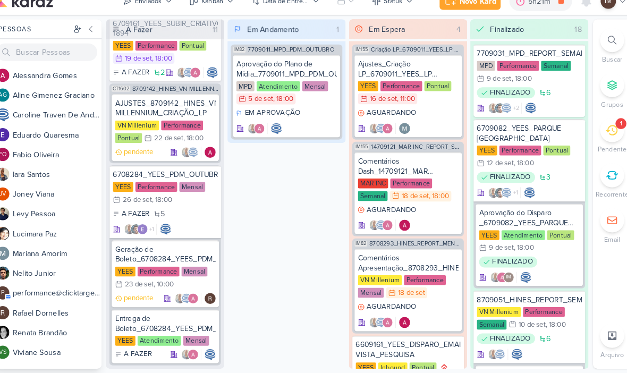
scroll to position [830, 0]
click at [600, 47] on icon at bounding box center [604, 51] width 9 height 9
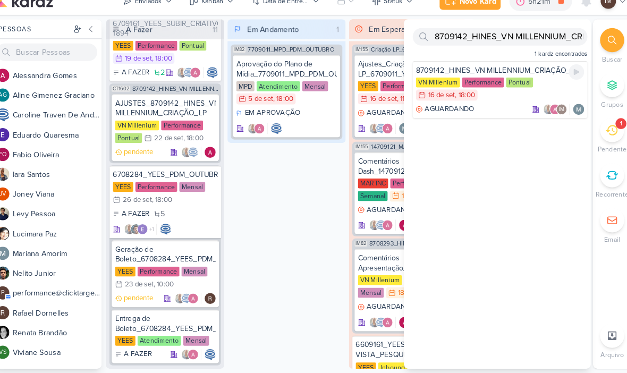
click at [487, 113] on div "AGUARDANDO IM" at bounding box center [496, 118] width 163 height 11
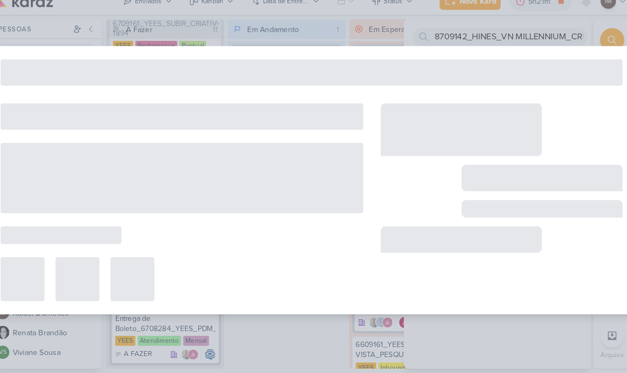
type input "8709142_HINES_VN MILLENNIUM_CRIAÇÃO_LP"
type input "[DATE] 18:00"
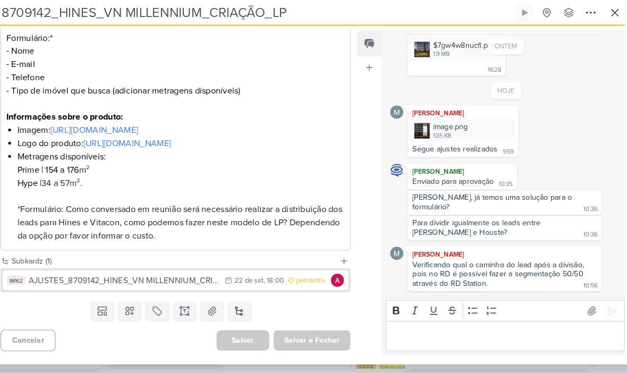
scroll to position [271, 0]
click at [230, 280] on icon at bounding box center [233, 283] width 7 height 7
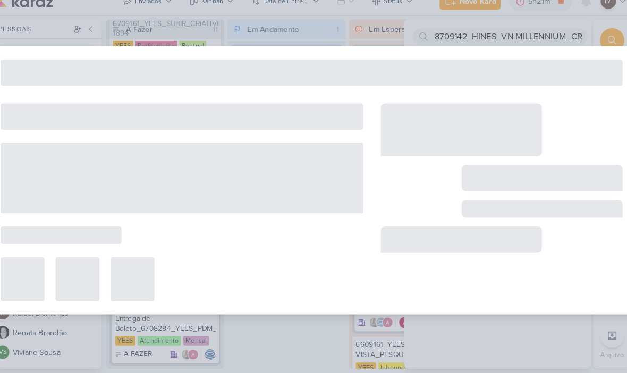
click at [217, 274] on div at bounding box center [188, 282] width 351 height 43
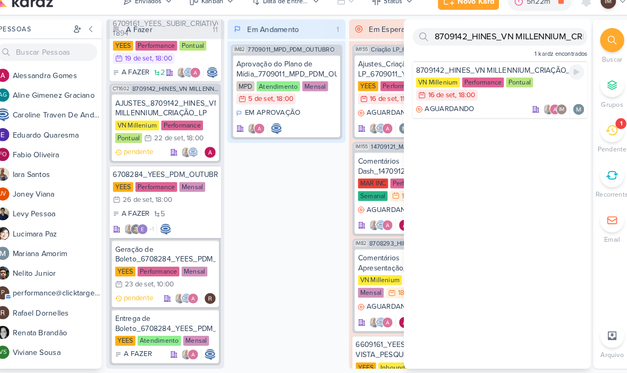
click at [479, 113] on div "AGUARDANDO IM" at bounding box center [496, 118] width 163 height 11
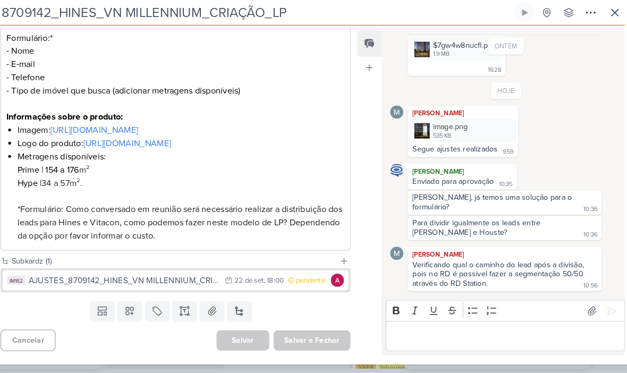
click at [155, 277] on div "AJUSTES_8709142_HINES_VN MILLENNIUM_CRIAÇÃO_LP" at bounding box center [132, 283] width 184 height 12
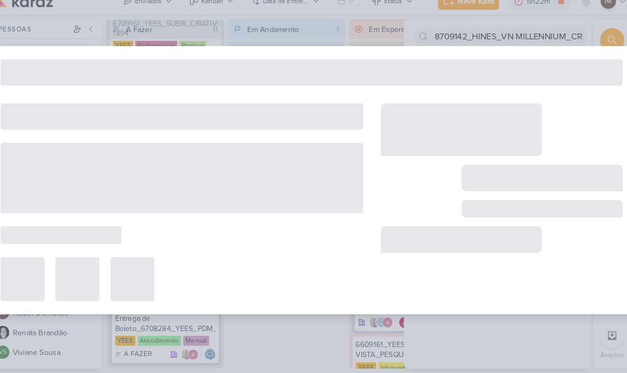
type input "AJUSTES_8709142_HINES_VN MILLENNIUM_CRIAÇÃO_LP"
type input "22 de setembro de 2025 às 18:00"
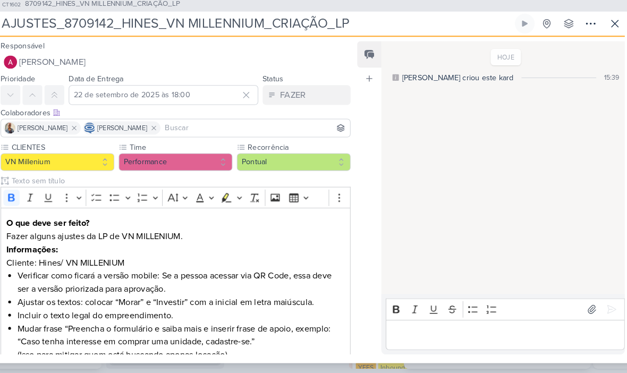
click at [577, 29] on icon at bounding box center [583, 35] width 13 height 13
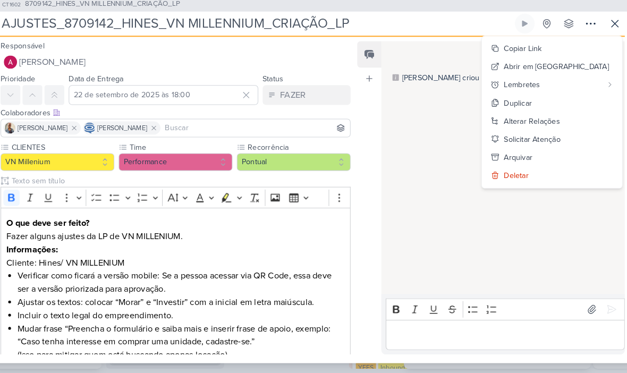
click at [536, 54] on div "Copiar Link" at bounding box center [518, 59] width 37 height 11
